Goal: Check status: Check status

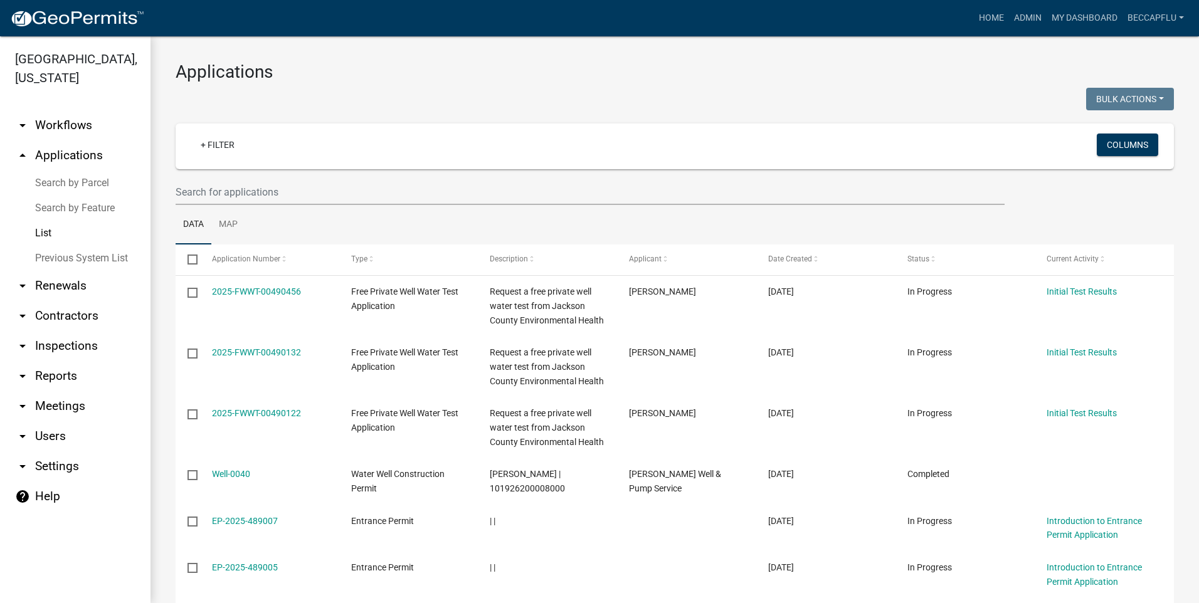
select select "3: 100"
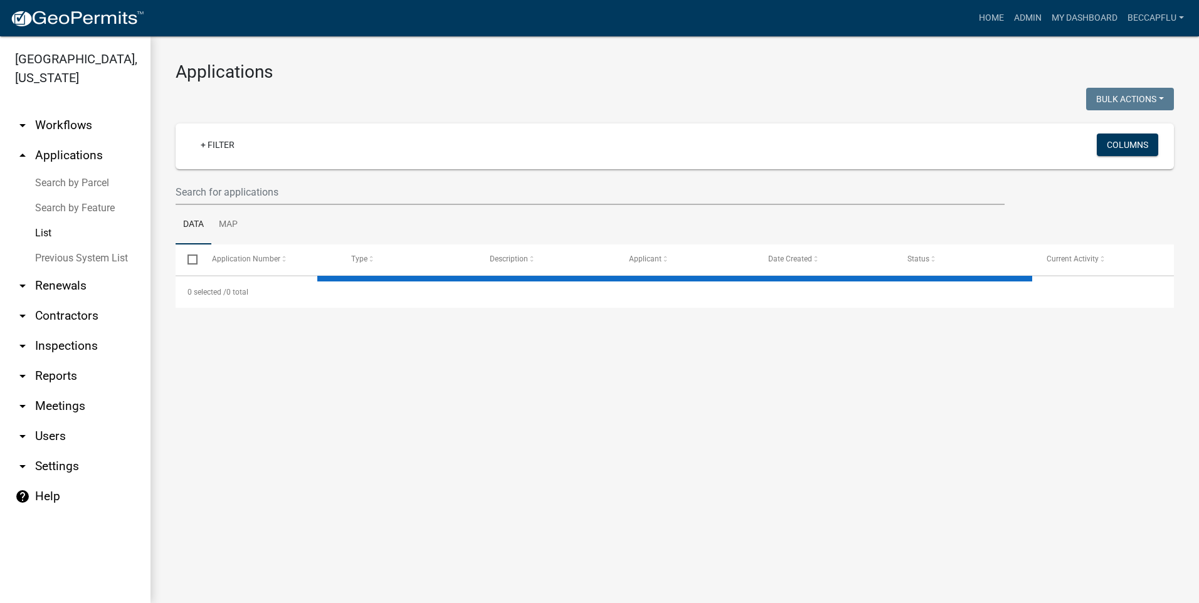
select select "3: 100"
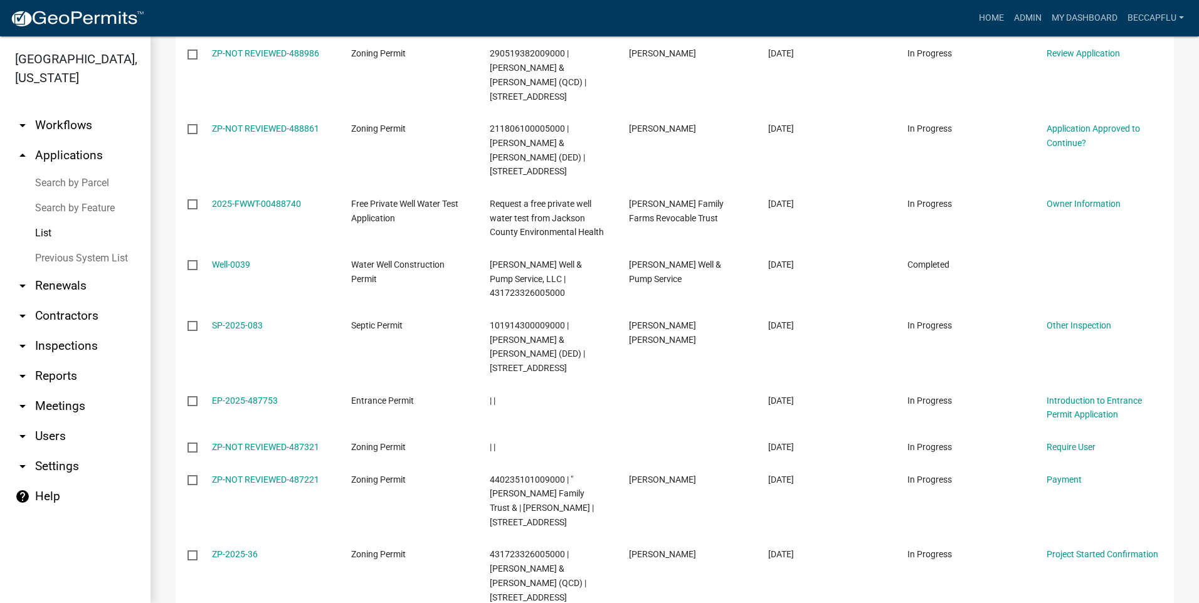
scroll to position [596, 0]
